Goal: Task Accomplishment & Management: Complete application form

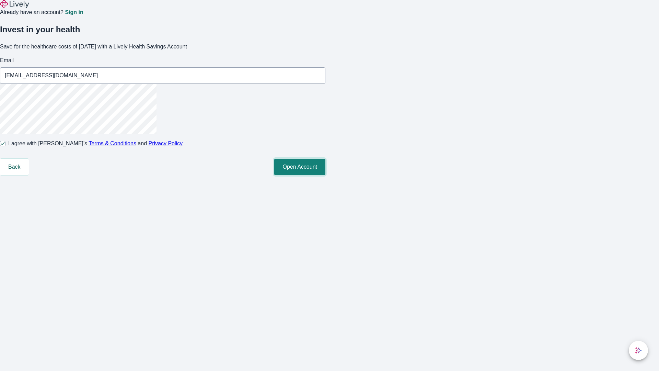
click at [325, 175] on button "Open Account" at bounding box center [299, 167] width 51 height 16
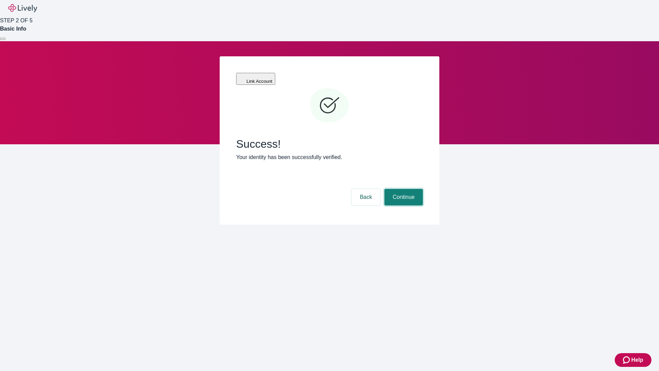
click at [402, 189] on button "Continue" at bounding box center [403, 197] width 38 height 16
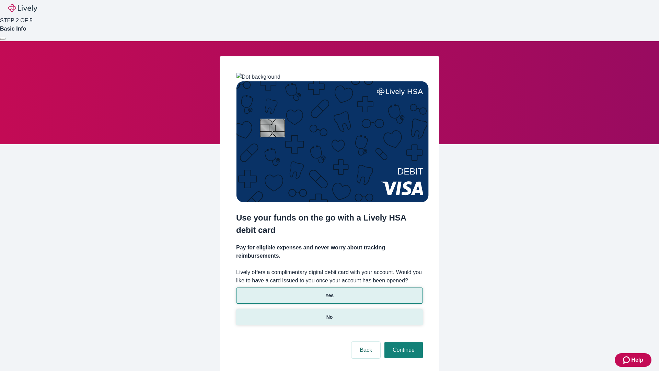
click at [329, 313] on p "No" at bounding box center [329, 316] width 7 height 7
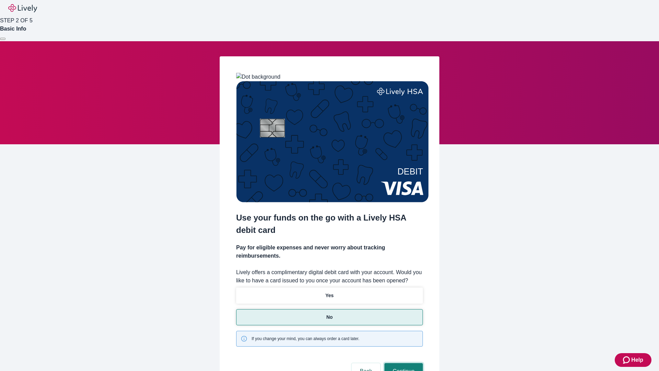
click at [402, 363] on button "Continue" at bounding box center [403, 371] width 38 height 16
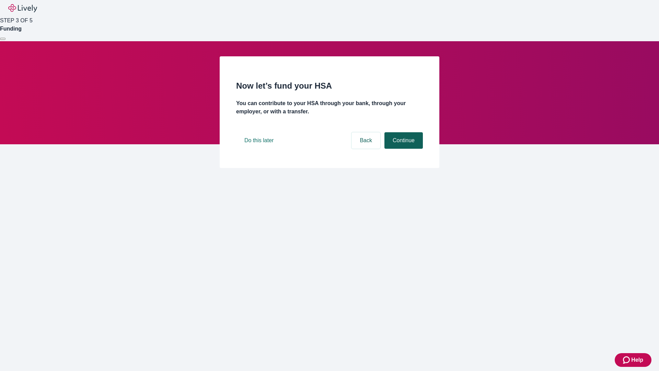
click at [402, 149] on button "Continue" at bounding box center [403, 140] width 38 height 16
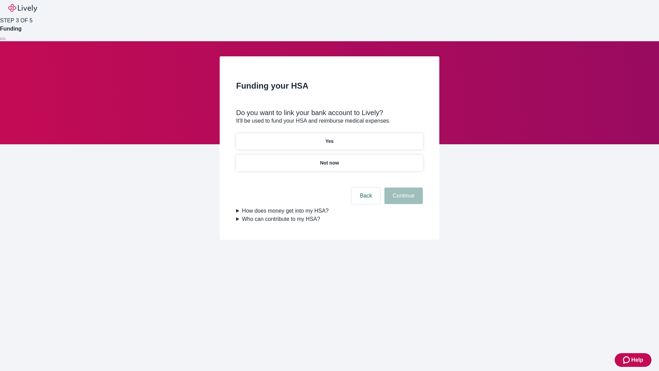
click at [329, 159] on p "Not now" at bounding box center [329, 162] width 19 height 7
click at [402, 200] on button "Continue" at bounding box center [403, 195] width 38 height 16
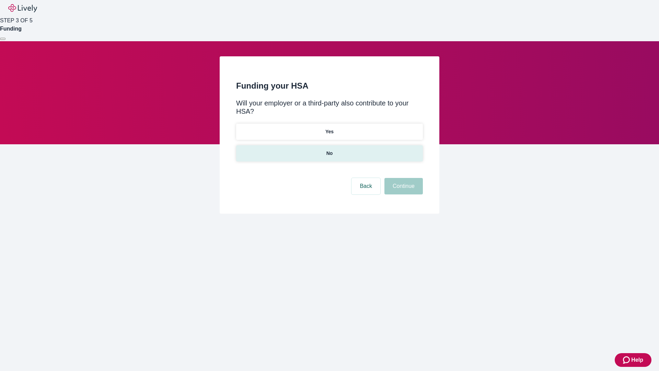
click at [329, 150] on p "No" at bounding box center [329, 153] width 7 height 7
click at [402, 178] on button "Continue" at bounding box center [403, 186] width 38 height 16
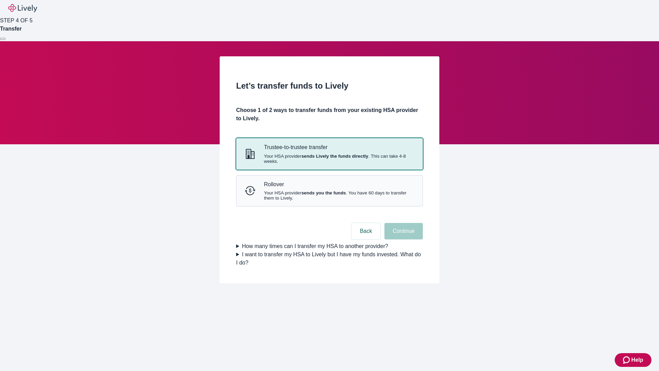
click at [329, 159] on strong "sends Lively the funds directly" at bounding box center [334, 155] width 67 height 5
click at [402, 239] on button "Continue" at bounding box center [403, 231] width 38 height 16
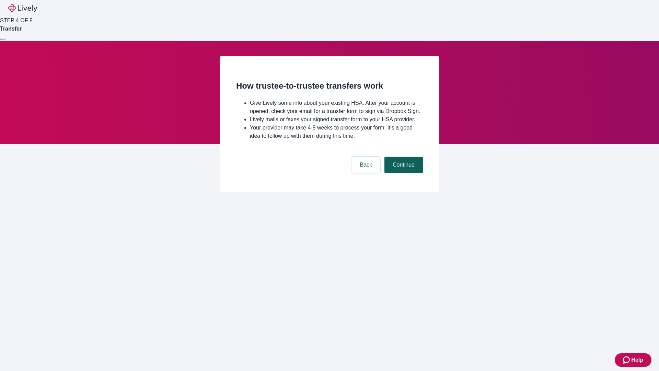
click at [402, 173] on button "Continue" at bounding box center [403, 164] width 38 height 16
